Goal: Find specific page/section: Find specific page/section

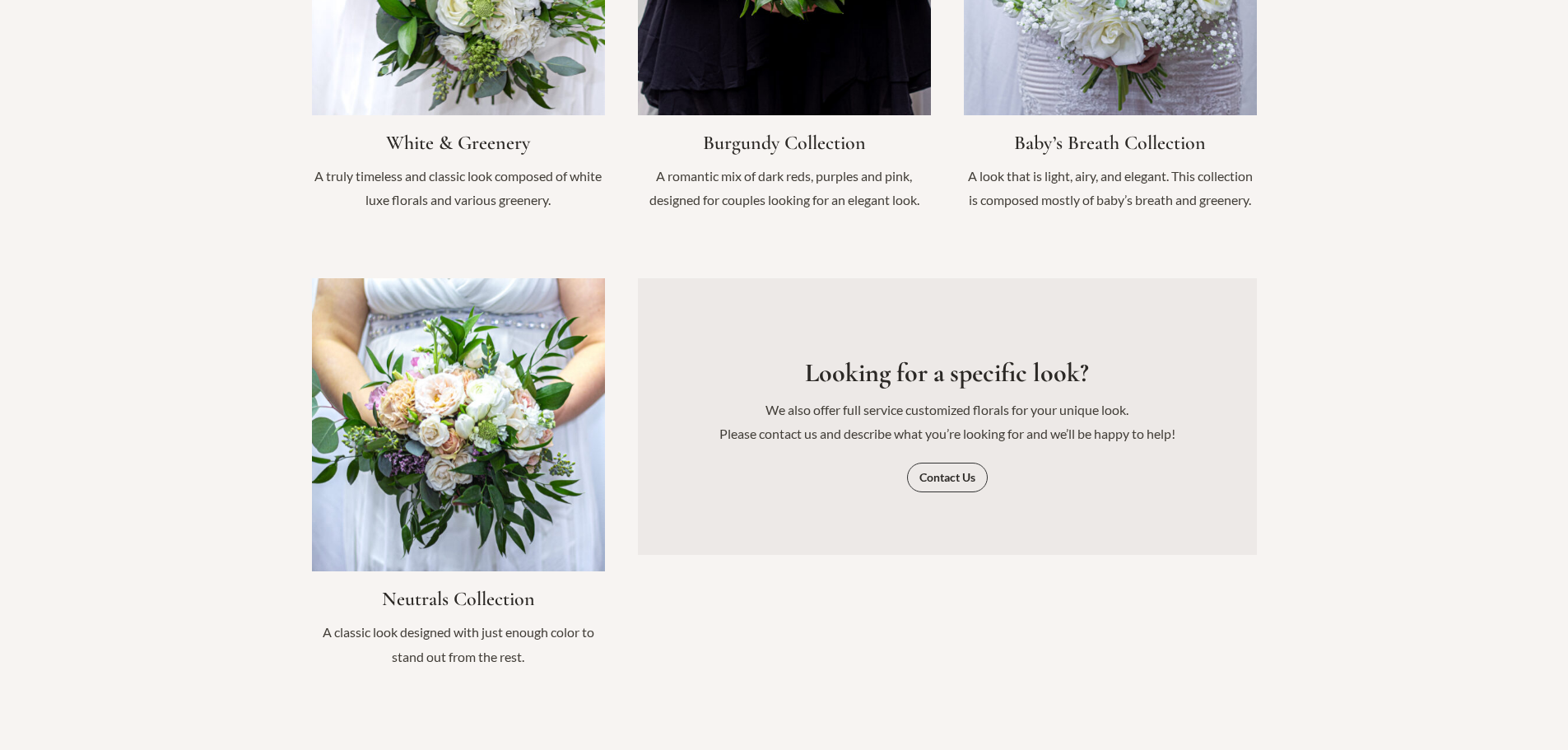
scroll to position [1976, 0]
click at [962, 471] on span "Contact Us" at bounding box center [947, 476] width 56 height 12
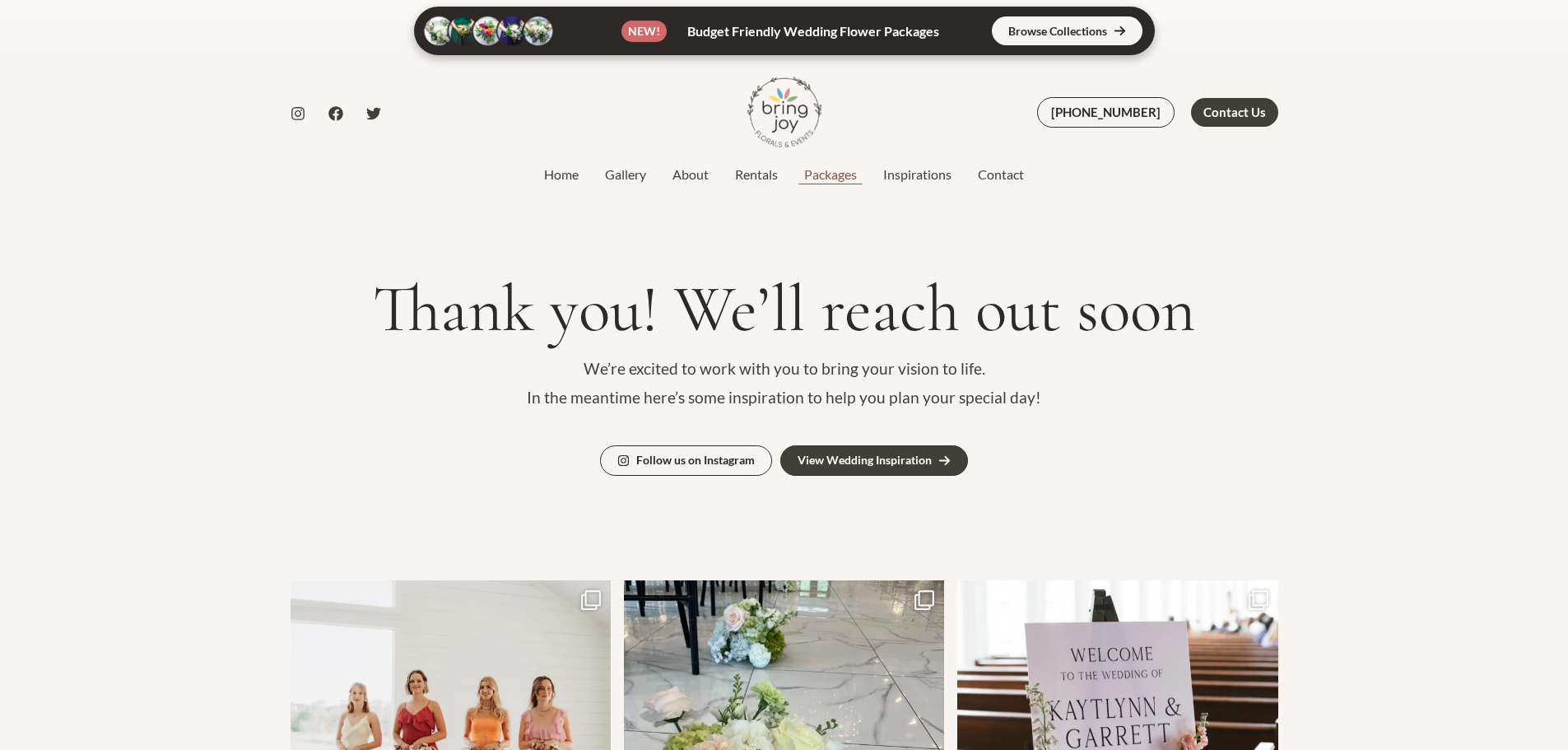
click at [820, 173] on link "Packages" at bounding box center [830, 174] width 79 height 19
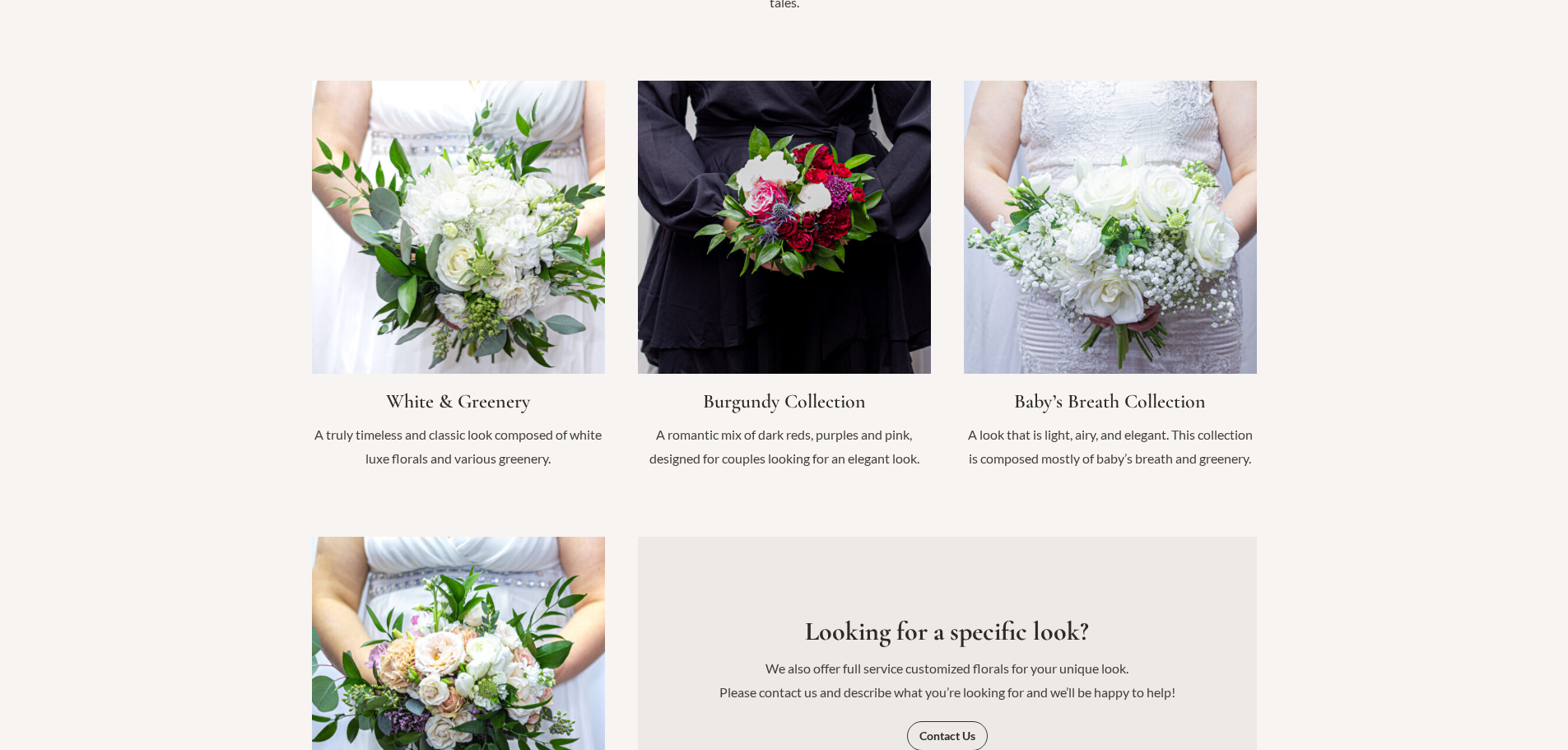
scroll to position [1976, 0]
